Goal: Task Accomplishment & Management: Manage account settings

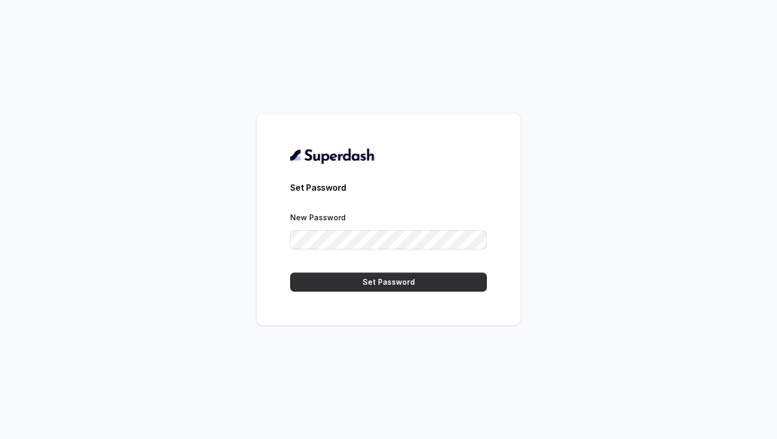
click at [422, 285] on button "Set Password" at bounding box center [388, 282] width 197 height 19
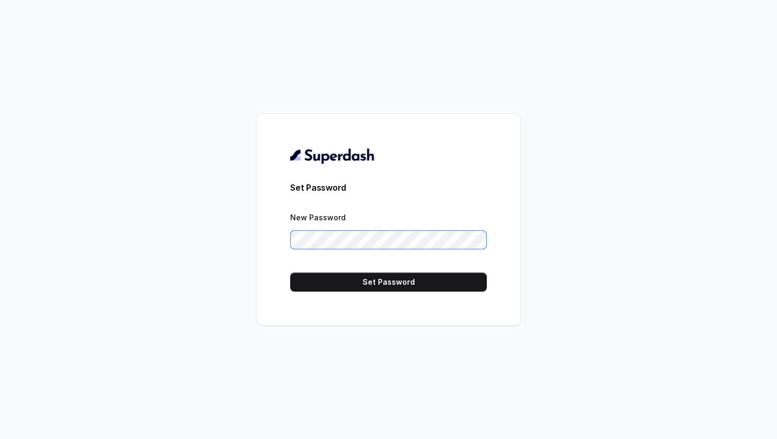
click at [219, 240] on div "Set Password New Password Set Password" at bounding box center [388, 219] width 777 height 439
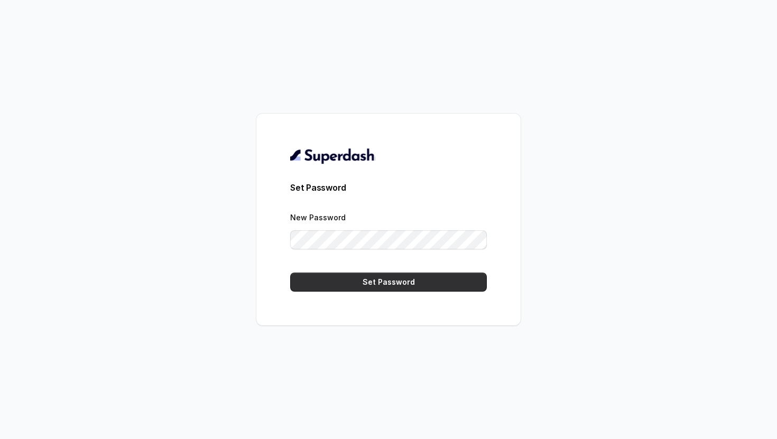
click at [378, 280] on button "Set Password" at bounding box center [388, 282] width 197 height 19
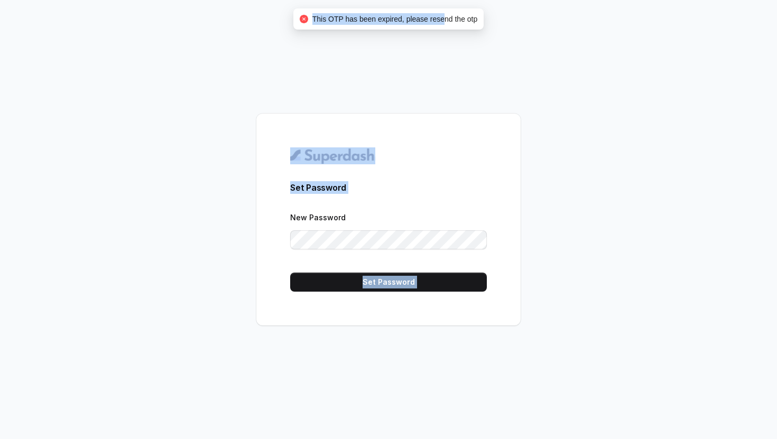
drag, startPoint x: 444, startPoint y: 15, endPoint x: 228, endPoint y: 14, distance: 216.3
click at [228, 14] on body "Set Password New Password Set Password This OTP has been expired, please resend…" at bounding box center [388, 219] width 777 height 439
click at [219, 20] on div "Set Password New Password Set Password" at bounding box center [388, 219] width 777 height 439
